Goal: Check status: Check status

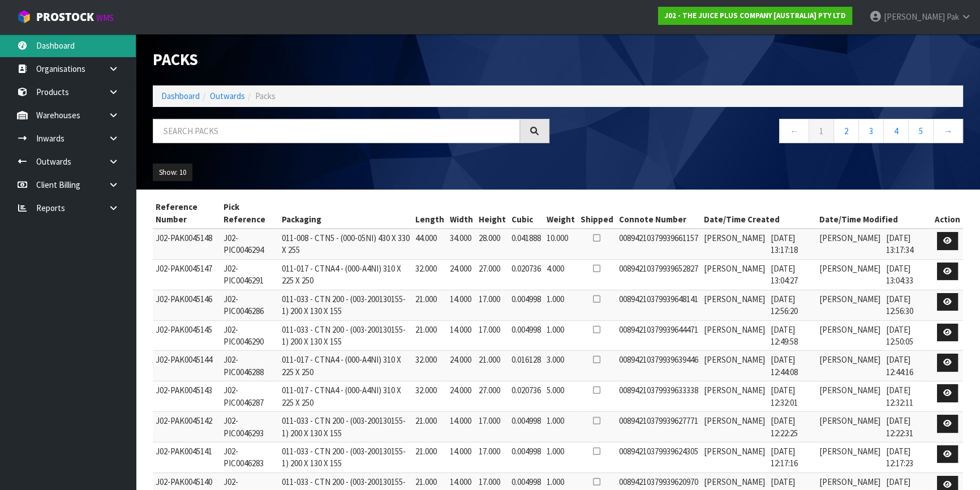
click at [76, 48] on link "Dashboard" at bounding box center [68, 45] width 136 height 23
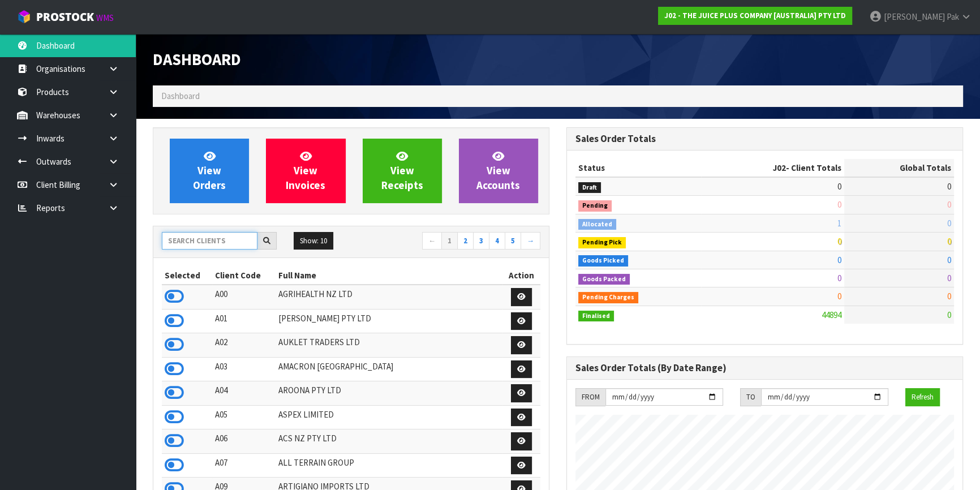
click at [208, 235] on input "text" at bounding box center [210, 241] width 96 height 18
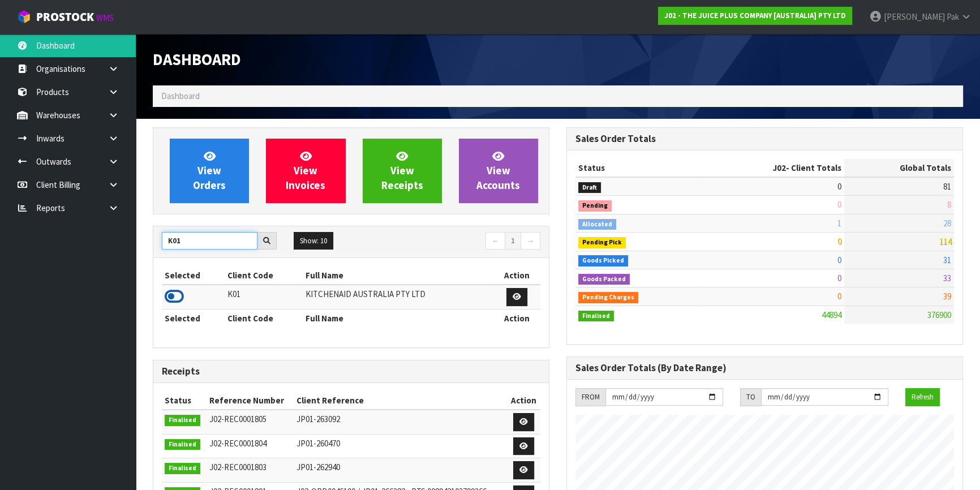
type input "K01"
click at [174, 294] on icon at bounding box center [174, 296] width 19 height 17
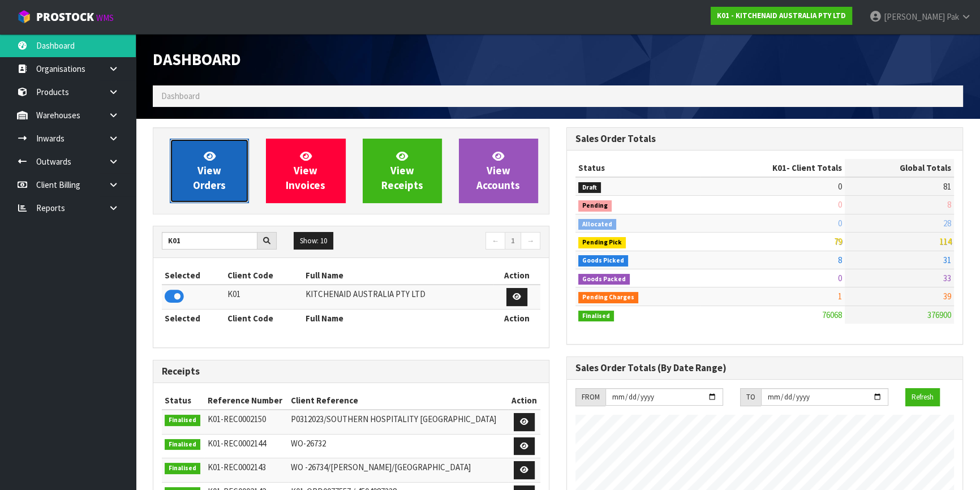
click at [191, 181] on link "View Orders" at bounding box center [209, 171] width 79 height 65
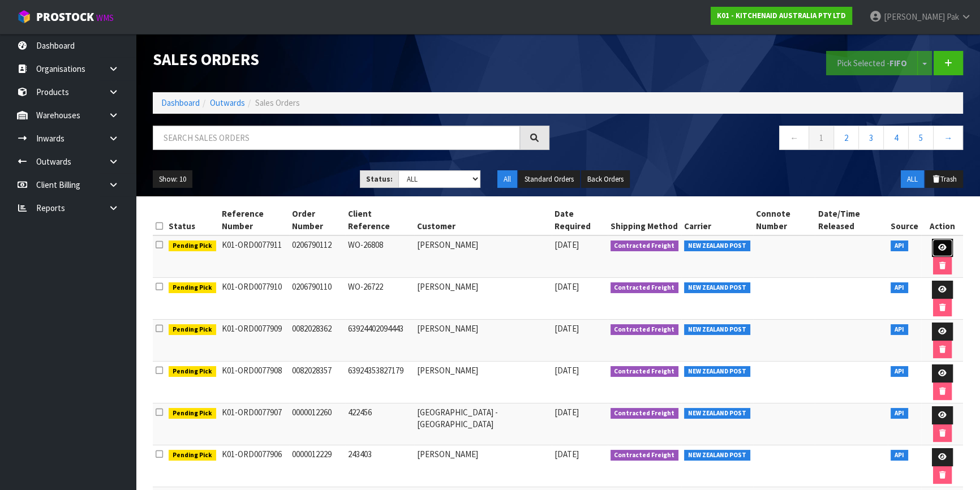
click at [932, 239] on link at bounding box center [942, 248] width 21 height 18
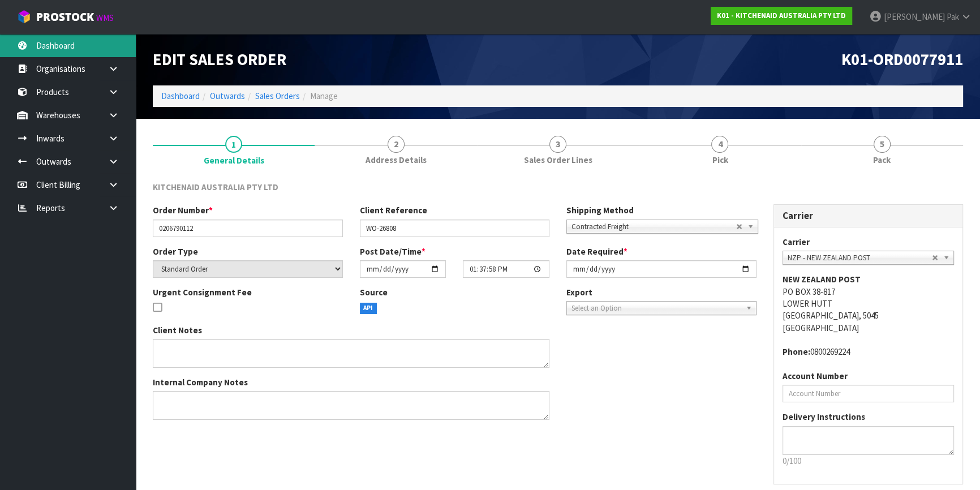
click at [67, 45] on link "Dashboard" at bounding box center [68, 45] width 136 height 23
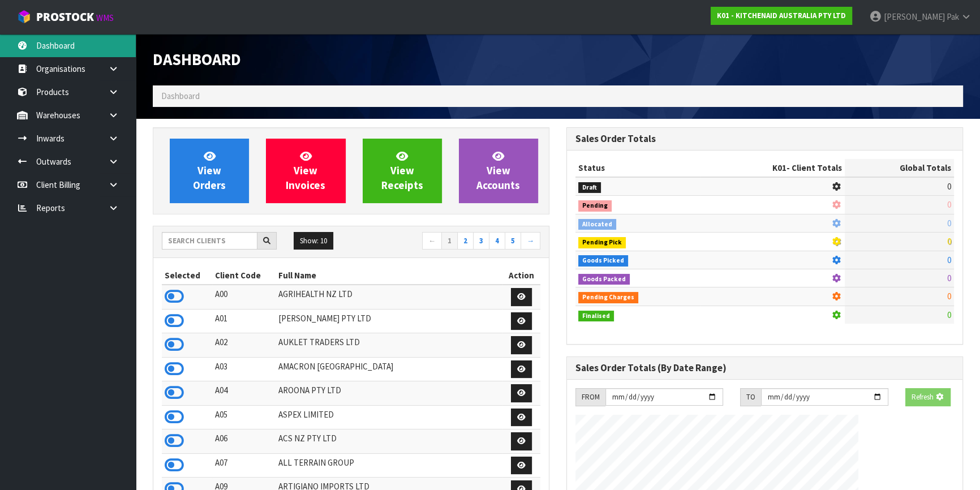
click at [67, 45] on body "Toggle navigation ProStock WMS K01 - KITCHENAID AUSTRALIA PTY LTD Svetlana Pak …" at bounding box center [490, 245] width 980 height 490
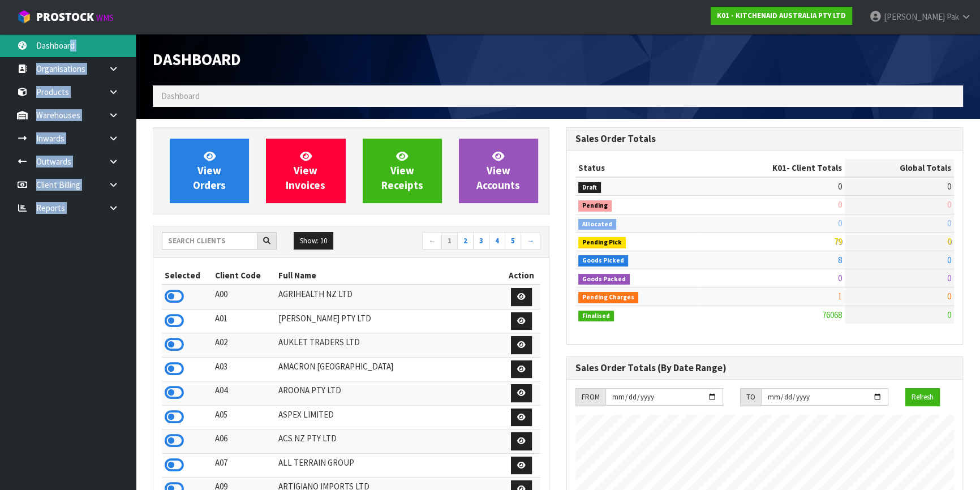
scroll to position [856, 413]
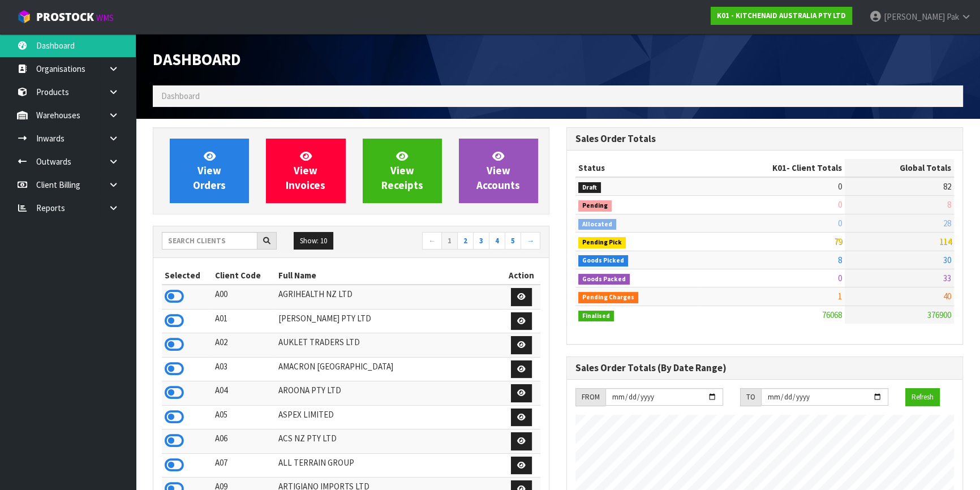
click at [155, 231] on div "Show: 10 5 10 25 50 ← 1 2 3 4 5 →" at bounding box center [351, 242] width 396 height 32
click at [243, 244] on input "text" at bounding box center [210, 241] width 96 height 18
type input "K01"
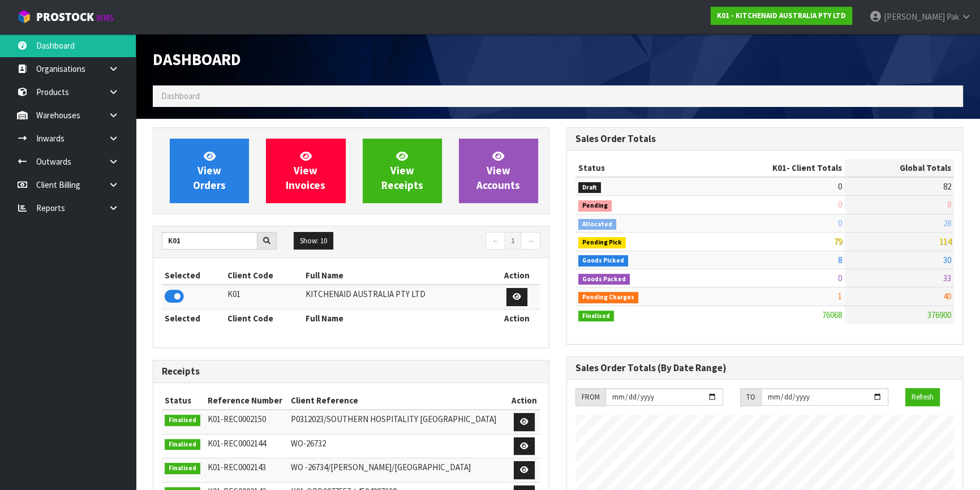
click at [192, 303] on td at bounding box center [193, 297] width 63 height 24
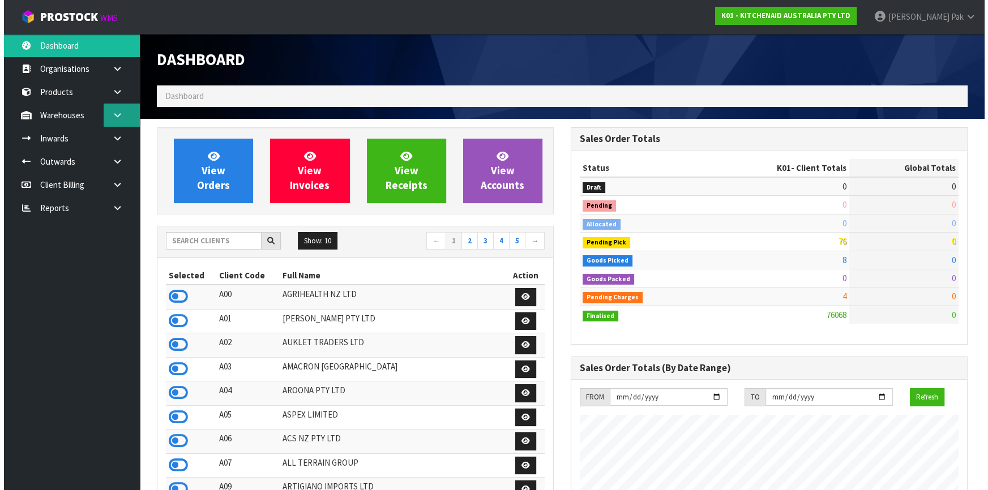
scroll to position [856, 413]
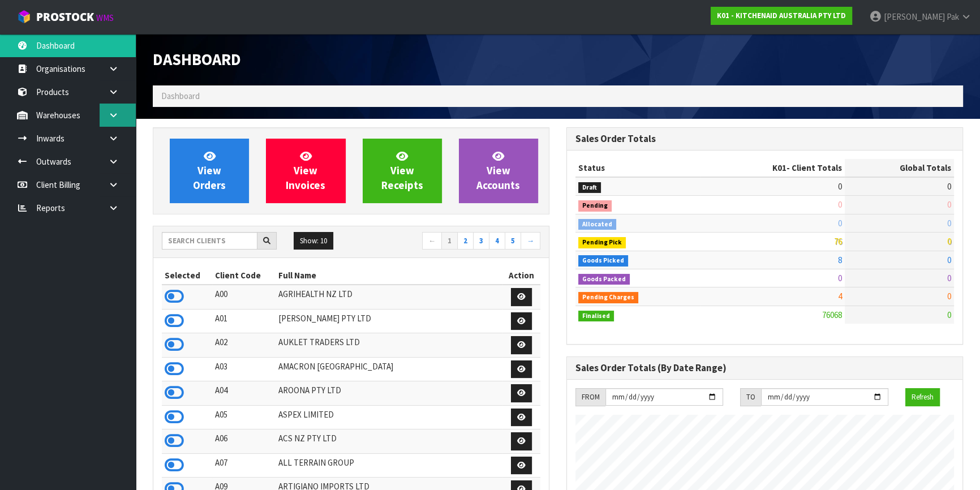
click at [110, 118] on icon at bounding box center [113, 115] width 11 height 8
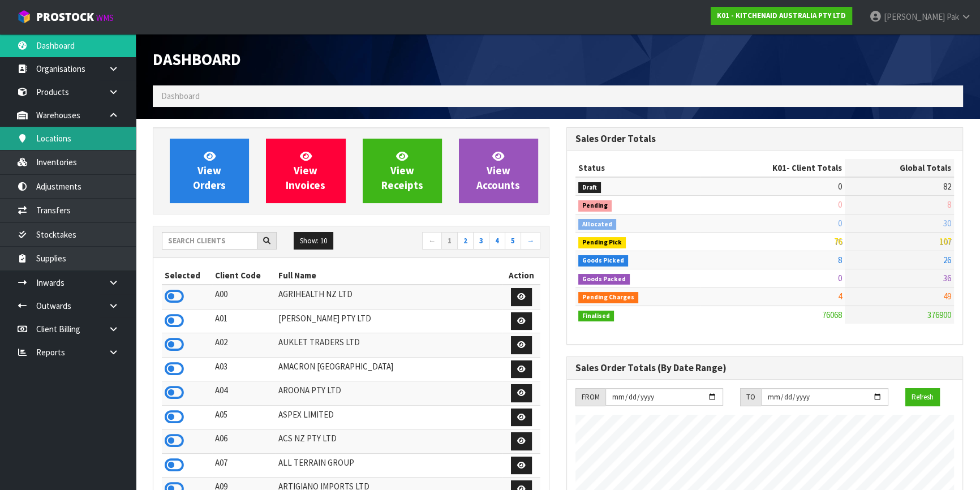
click at [93, 141] on link "Locations" at bounding box center [68, 138] width 136 height 23
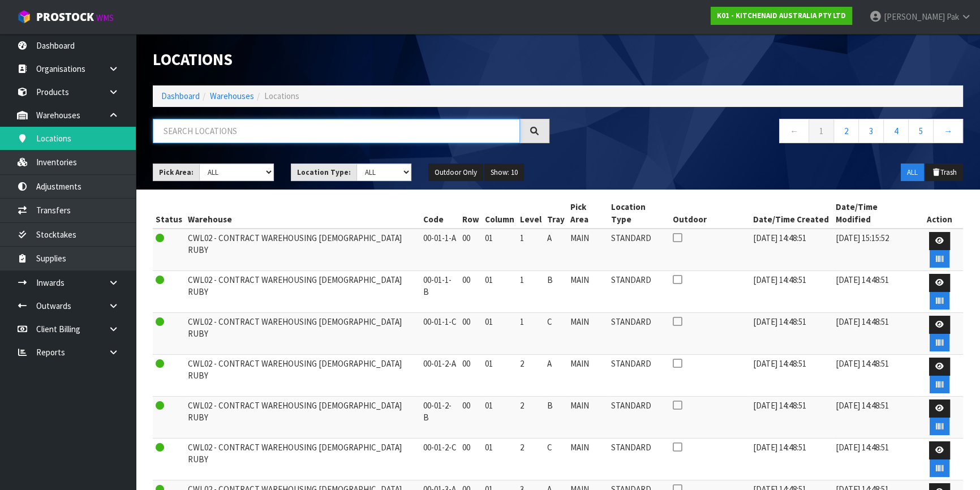
click at [237, 134] on input "text" at bounding box center [336, 131] width 367 height 24
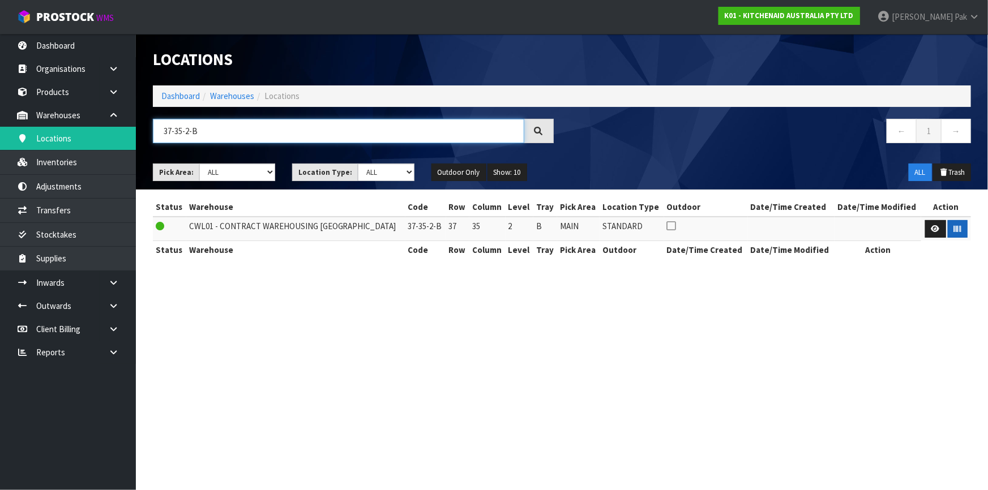
type input "37-35-2-B"
click at [954, 225] on icon "button" at bounding box center [957, 228] width 7 height 7
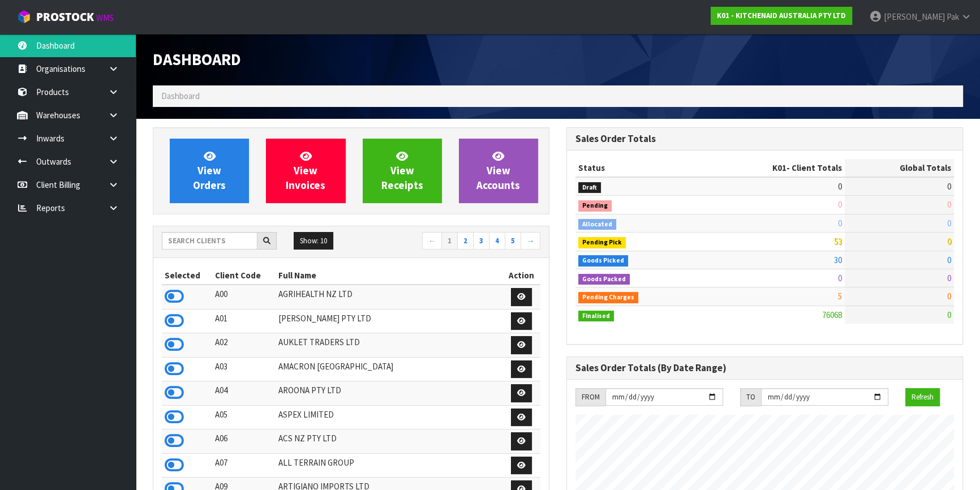
scroll to position [856, 413]
